Goal: Navigation & Orientation: Find specific page/section

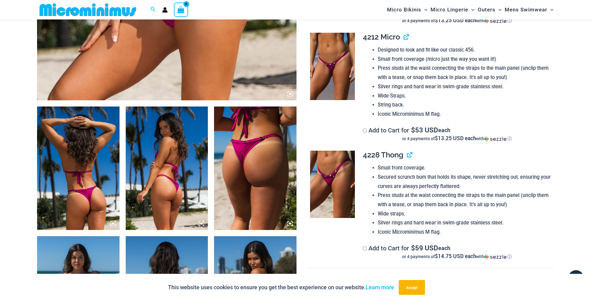
scroll to position [377, 0]
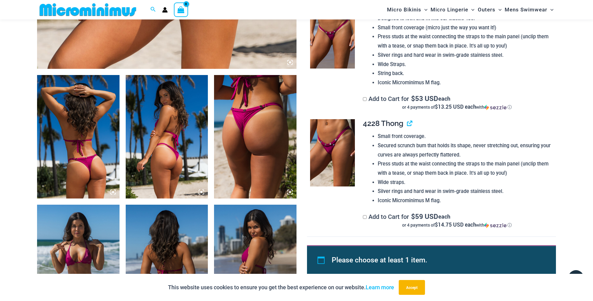
click at [243, 147] on img at bounding box center [255, 137] width 82 height 124
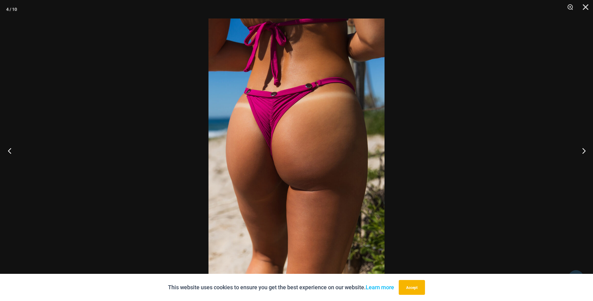
click at [9, 152] on button "Previous" at bounding box center [11, 150] width 23 height 31
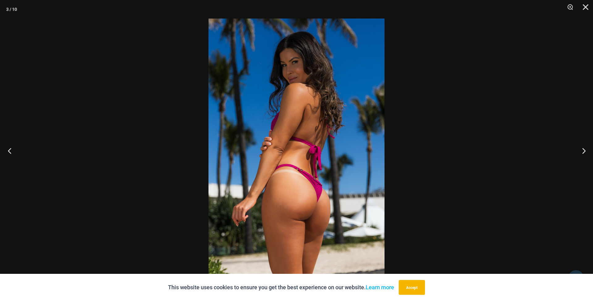
click at [9, 152] on button "Previous" at bounding box center [11, 150] width 23 height 31
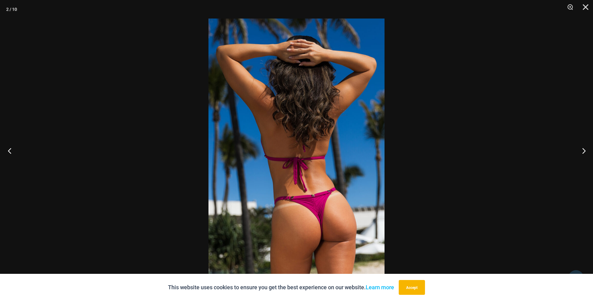
click at [9, 152] on button "Previous" at bounding box center [11, 150] width 23 height 31
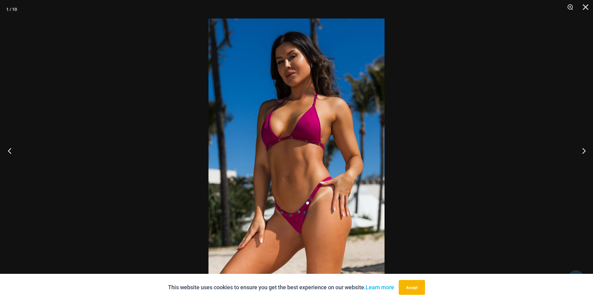
click at [9, 152] on button "Previous" at bounding box center [11, 150] width 23 height 31
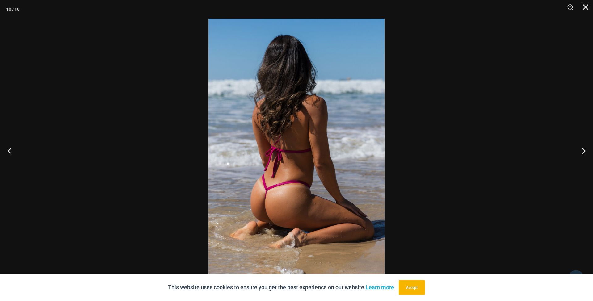
click at [9, 152] on button "Previous" at bounding box center [11, 150] width 23 height 31
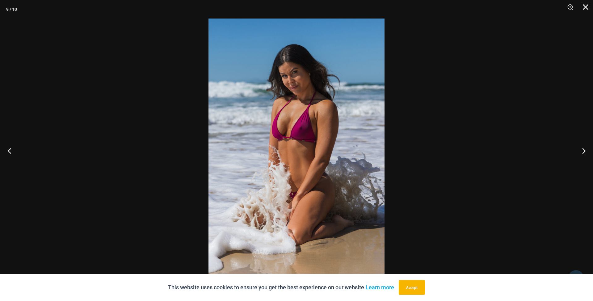
click at [9, 152] on button "Previous" at bounding box center [11, 150] width 23 height 31
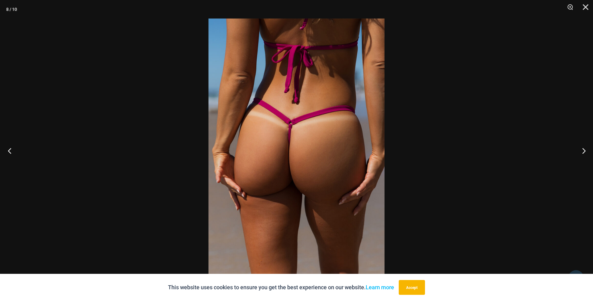
click at [9, 152] on button "Previous" at bounding box center [11, 150] width 23 height 31
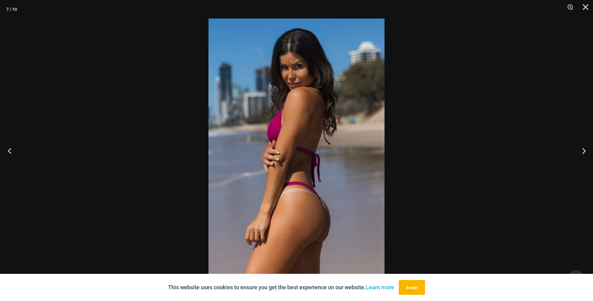
click at [9, 152] on button "Previous" at bounding box center [11, 150] width 23 height 31
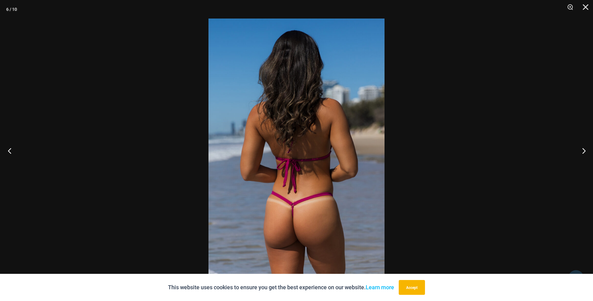
click at [9, 152] on button "Previous" at bounding box center [11, 150] width 23 height 31
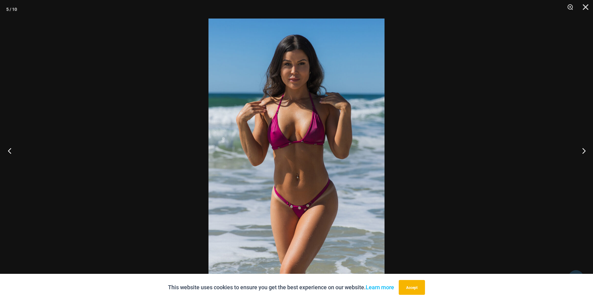
click at [9, 152] on button "Previous" at bounding box center [11, 150] width 23 height 31
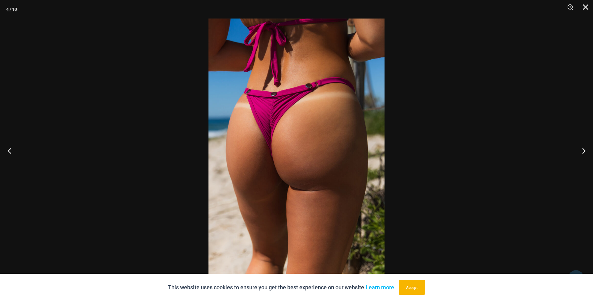
click at [9, 152] on button "Previous" at bounding box center [11, 150] width 23 height 31
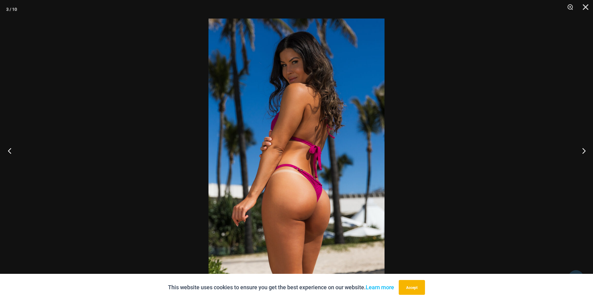
click at [9, 152] on button "Previous" at bounding box center [11, 150] width 23 height 31
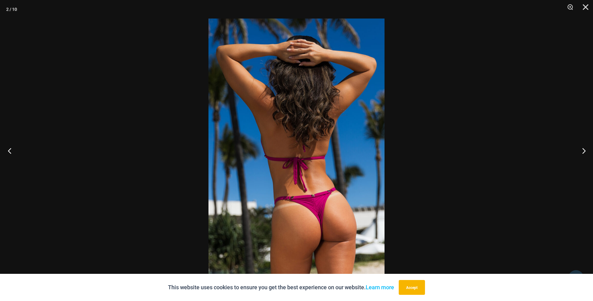
click at [9, 152] on button "Previous" at bounding box center [11, 150] width 23 height 31
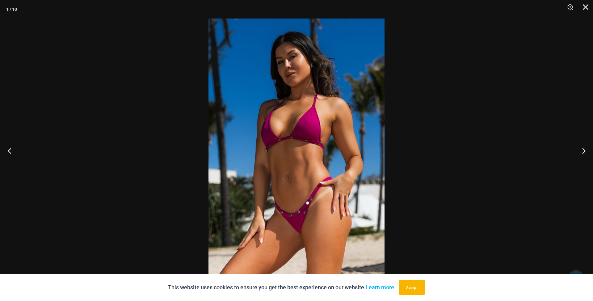
click at [9, 152] on button "Previous" at bounding box center [11, 150] width 23 height 31
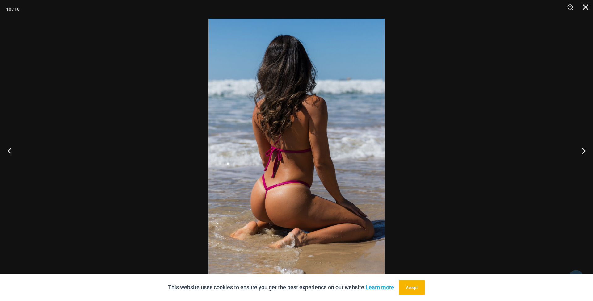
click at [9, 152] on button "Previous" at bounding box center [11, 150] width 23 height 31
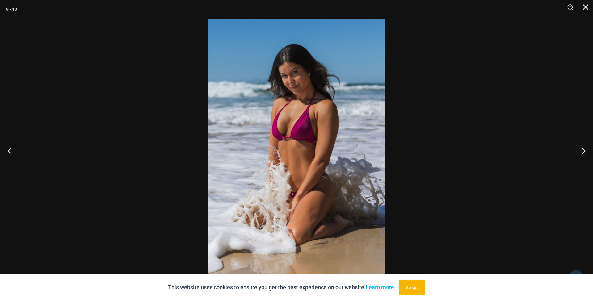
click at [9, 152] on button "Previous" at bounding box center [11, 150] width 23 height 31
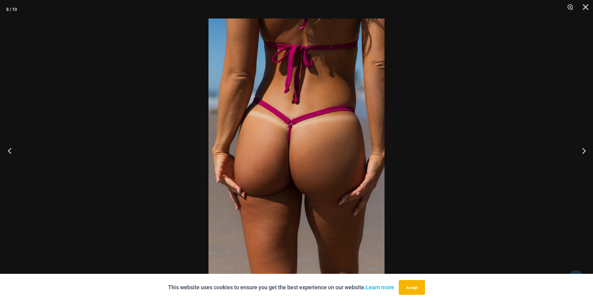
click at [9, 152] on button "Previous" at bounding box center [11, 150] width 23 height 31
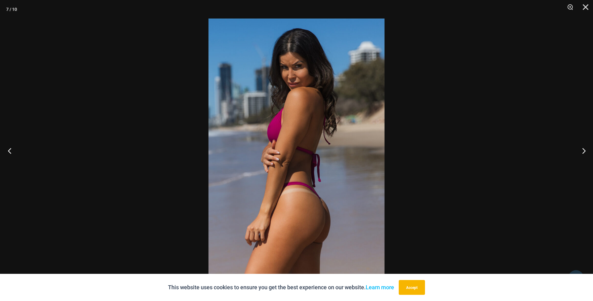
click at [9, 152] on button "Previous" at bounding box center [11, 150] width 23 height 31
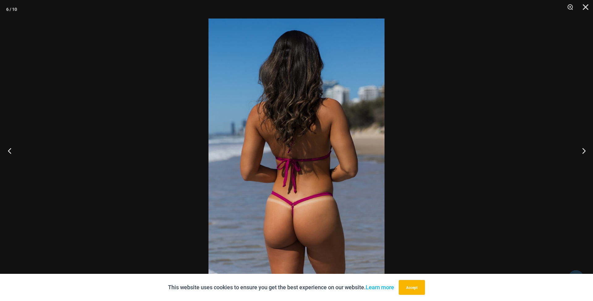
click at [9, 152] on button "Previous" at bounding box center [11, 150] width 23 height 31
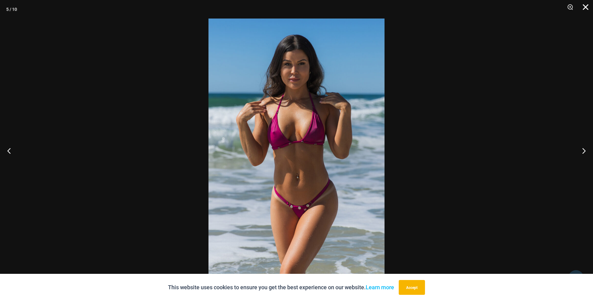
click at [588, 7] on button "Close" at bounding box center [583, 9] width 15 height 19
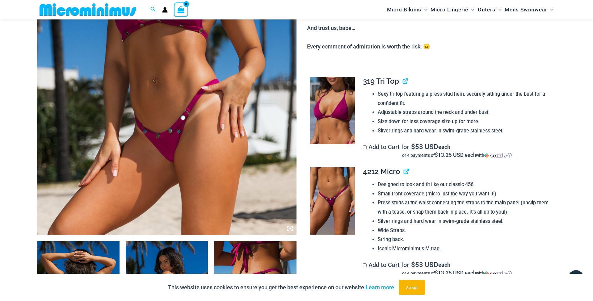
scroll to position [0, 0]
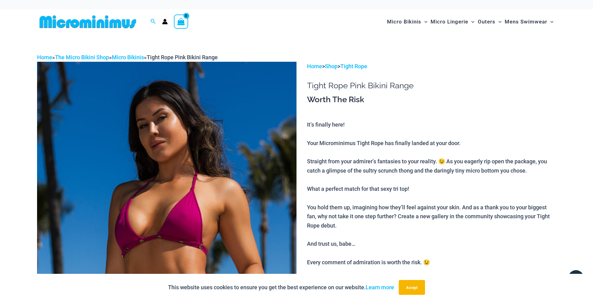
click at [85, 24] on img at bounding box center [88, 22] width 102 height 14
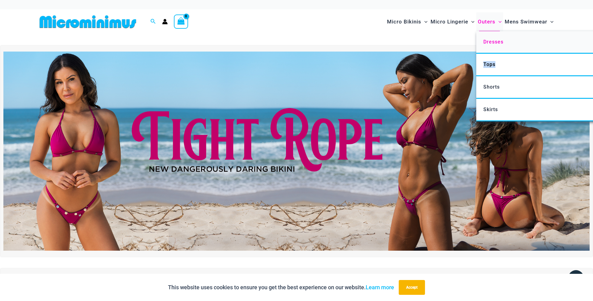
click at [494, 39] on span "Dresses" at bounding box center [493, 42] width 20 height 6
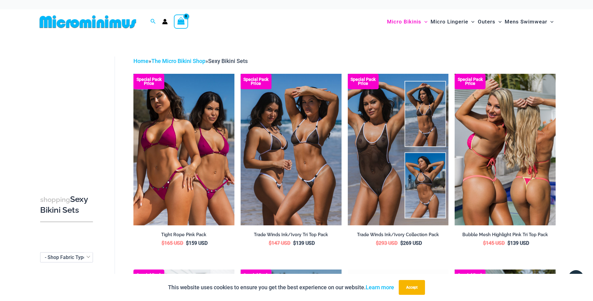
click at [479, 175] on img at bounding box center [505, 149] width 101 height 151
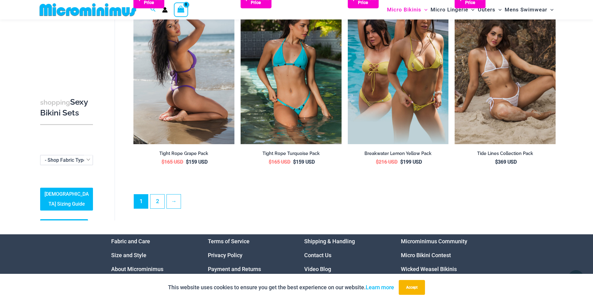
scroll to position [1478, 0]
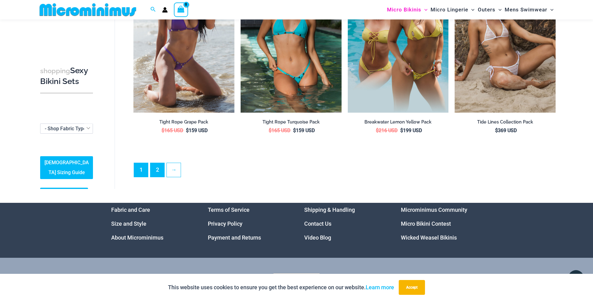
click at [154, 163] on link "2" at bounding box center [157, 170] width 14 height 14
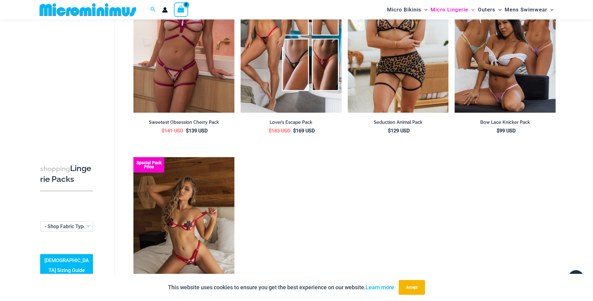
scroll to position [762, 0]
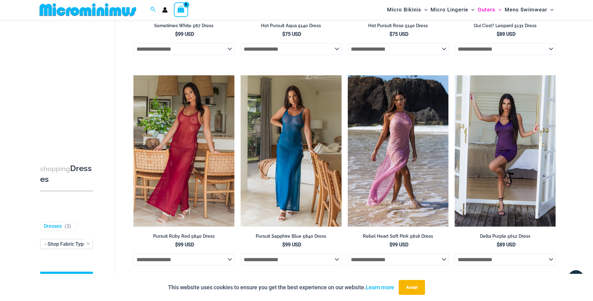
scroll to position [410, 0]
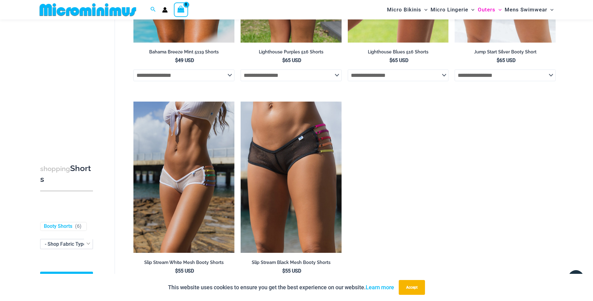
scroll to position [185, 0]
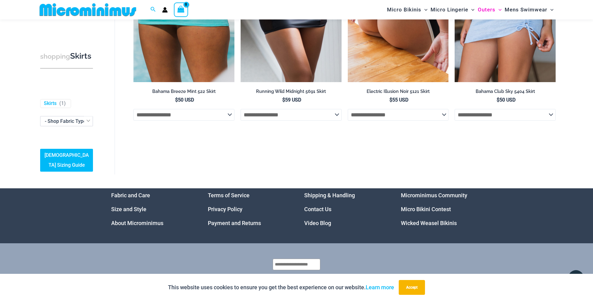
scroll to position [35, 0]
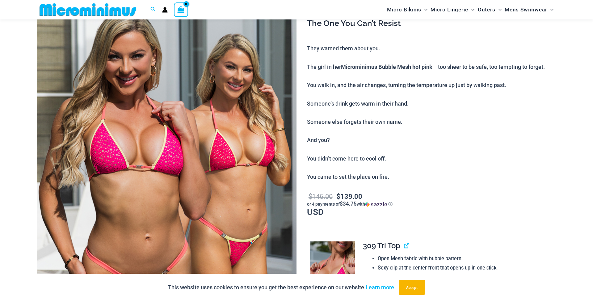
scroll to position [75, 0]
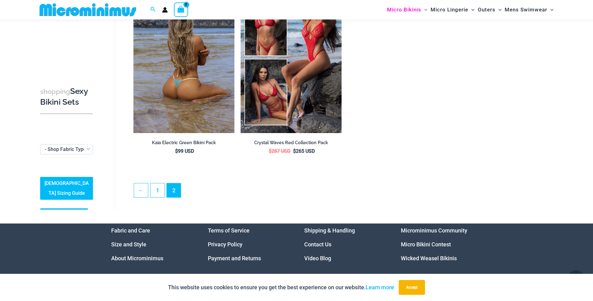
scroll to position [183, 0]
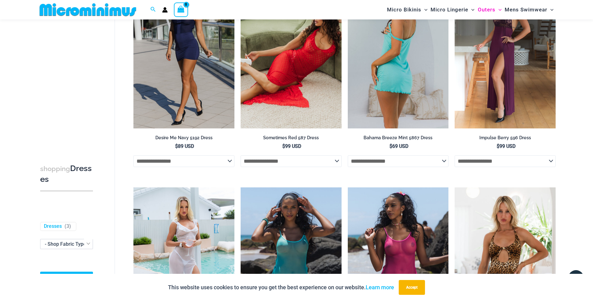
scroll to position [52, 0]
